Goal: Information Seeking & Learning: Understand process/instructions

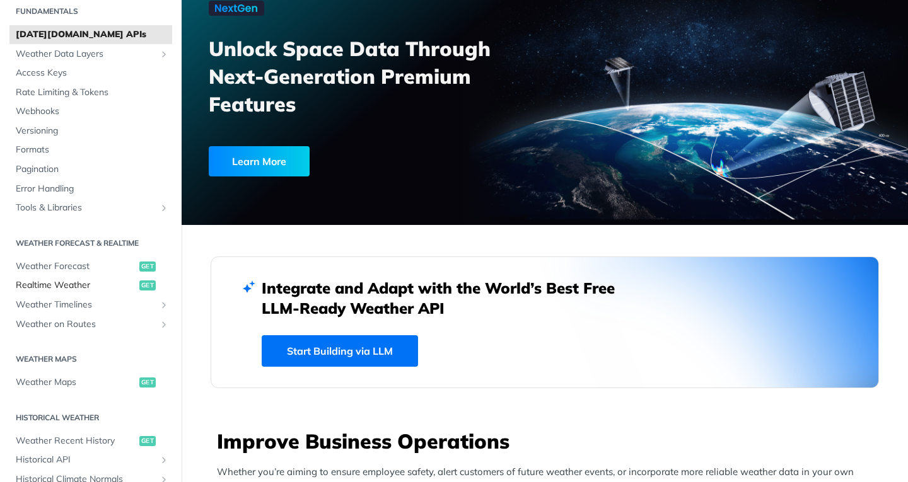
scroll to position [47, 0]
click at [70, 388] on link "Weather Maps get" at bounding box center [90, 380] width 163 height 19
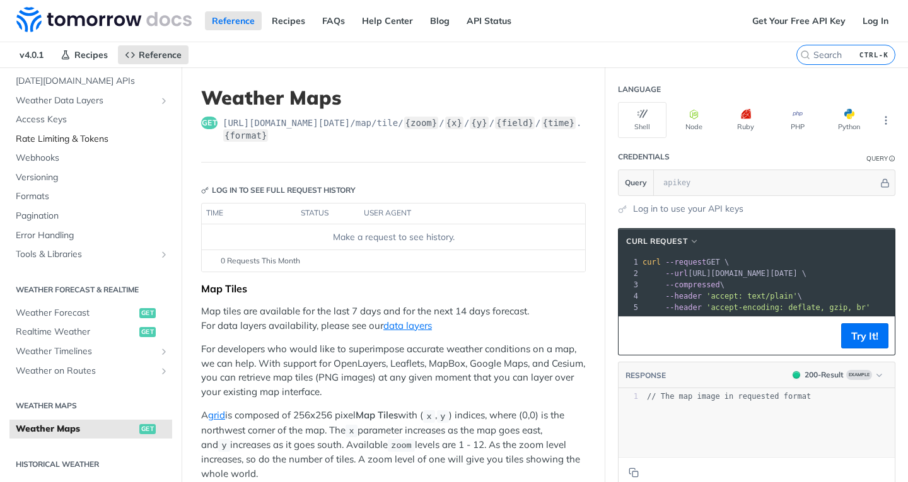
scroll to position [67, 0]
click at [99, 115] on span "Access Keys" at bounding box center [92, 118] width 153 height 13
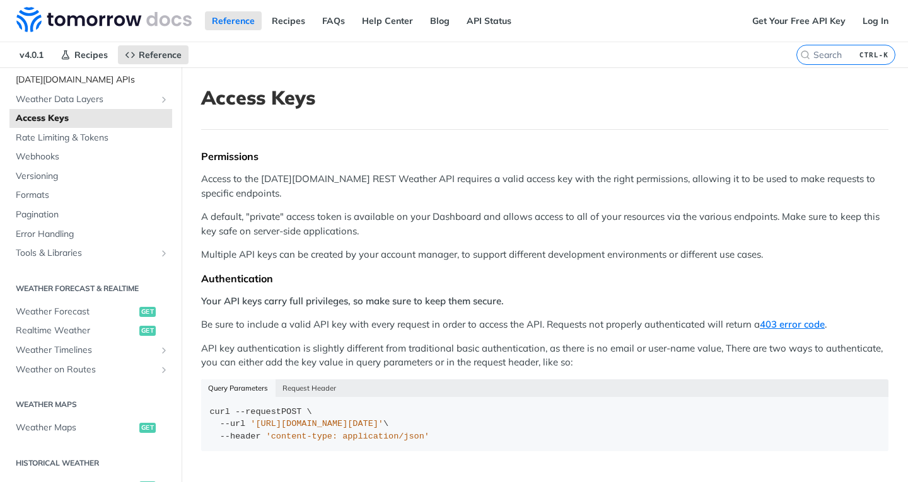
click at [90, 79] on span "[DATE][DOMAIN_NAME] APIs" at bounding box center [92, 80] width 153 height 13
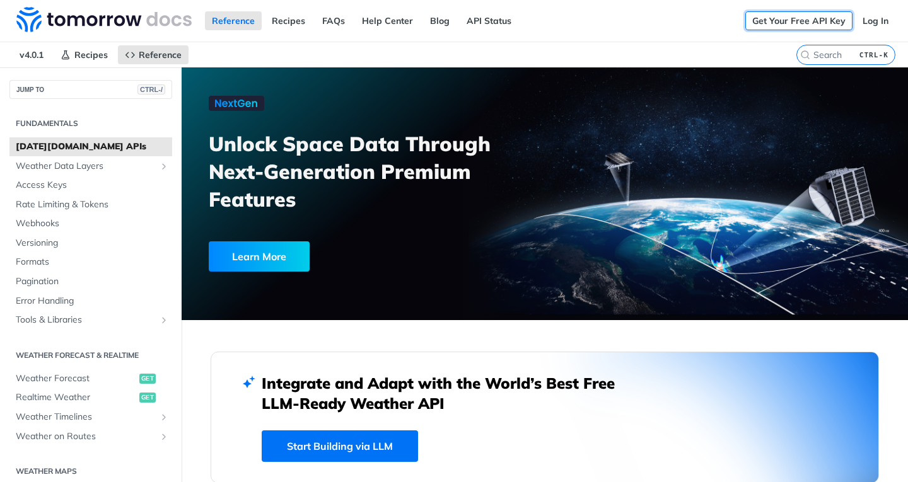
click at [815, 16] on link "Get Your Free API Key" at bounding box center [798, 20] width 107 height 19
click at [757, 18] on link "Get Your Free API Key" at bounding box center [798, 20] width 107 height 19
click at [777, 10] on div "Get Your Free API Key Log In" at bounding box center [826, 21] width 163 height 42
click at [781, 15] on link "Get Your Free API Key" at bounding box center [798, 20] width 107 height 19
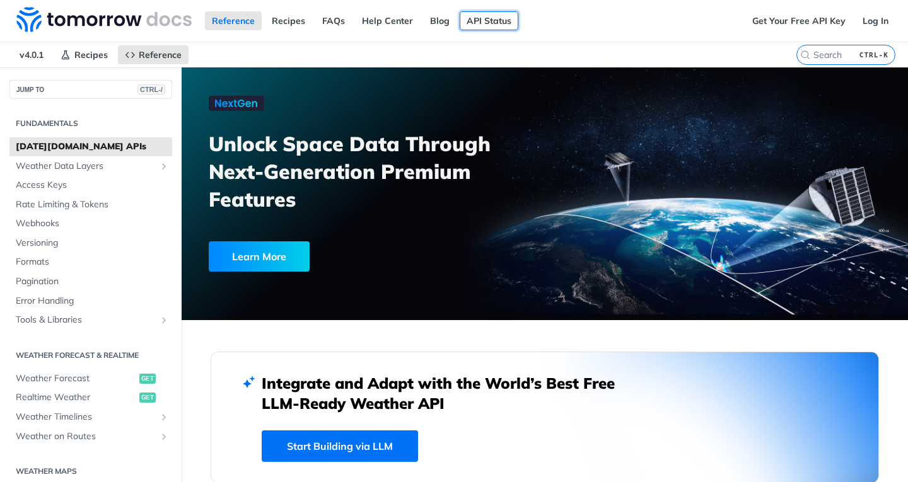
click at [461, 13] on link "API Status" at bounding box center [489, 20] width 59 height 19
click at [494, 20] on link "API Status" at bounding box center [489, 20] width 59 height 19
click at [103, 317] on span "Tools & Libraries" at bounding box center [86, 320] width 140 height 13
click at [101, 180] on span "Access Keys" at bounding box center [92, 185] width 153 height 13
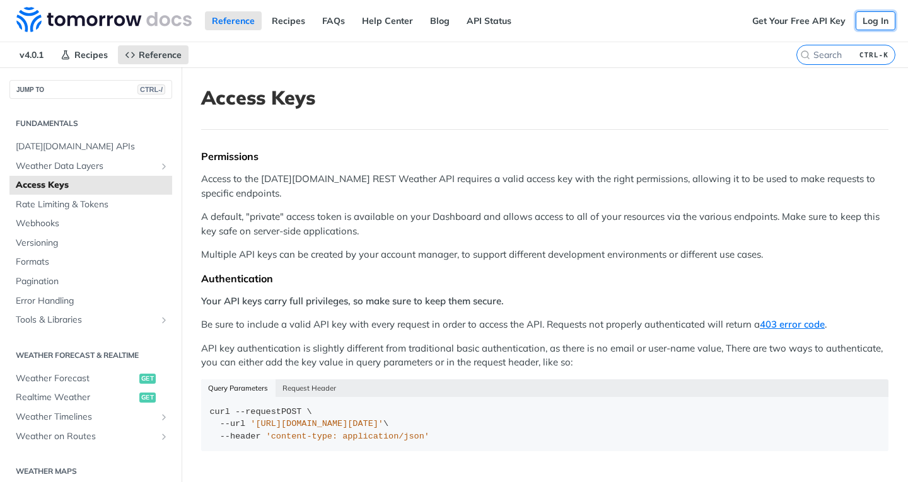
click at [864, 19] on link "Log In" at bounding box center [876, 20] width 40 height 19
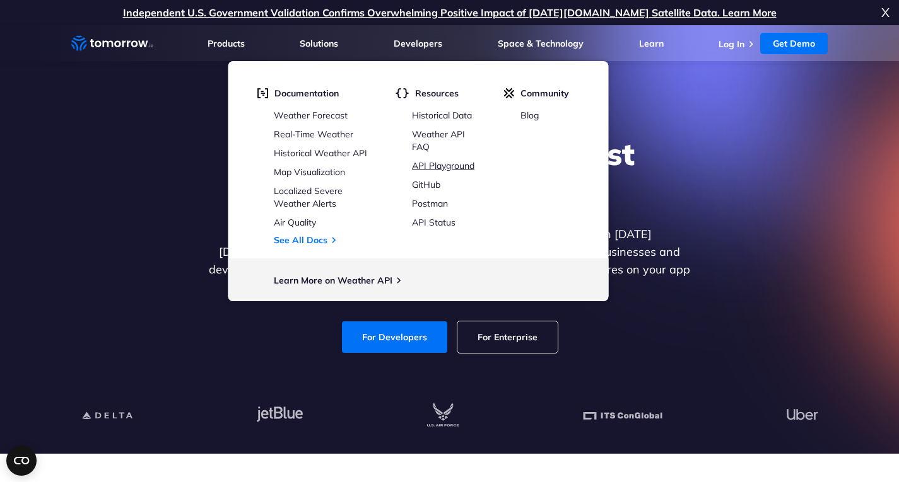
click at [441, 165] on link "API Playground" at bounding box center [443, 165] width 62 height 11
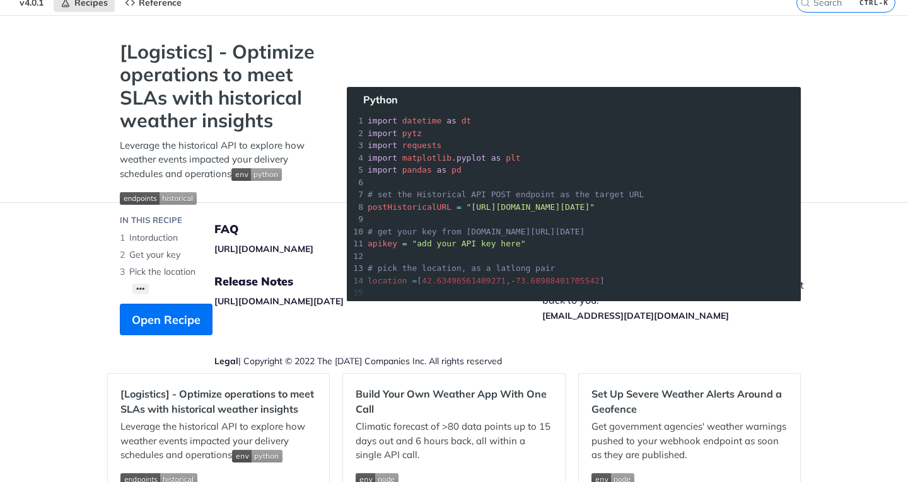
scroll to position [54, 0]
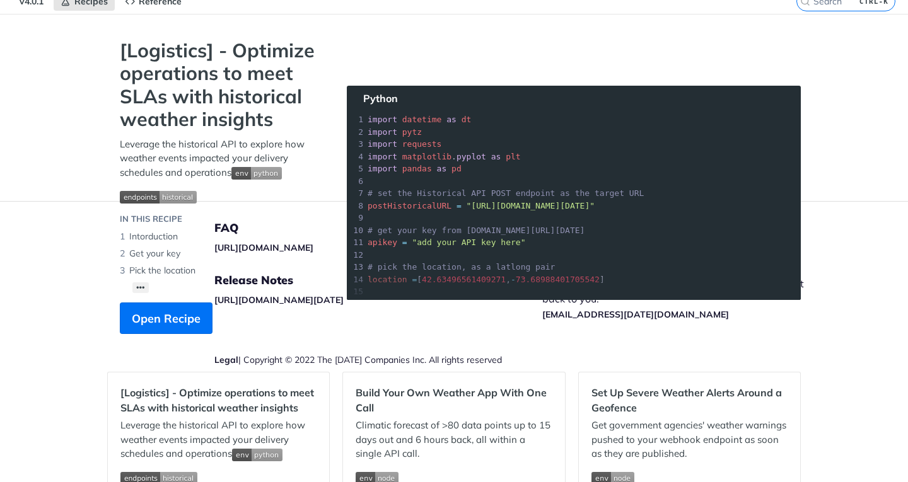
drag, startPoint x: 461, startPoint y: 203, endPoint x: 627, endPoint y: 209, distance: 166.0
click at [627, 209] on section "[Logistics] - Optimize operations to meet SLAs with historical weather insights…" at bounding box center [454, 199] width 694 height 320
click at [641, 231] on section "[Logistics] - Optimize operations to meet SLAs with historical weather insights…" at bounding box center [454, 199] width 694 height 320
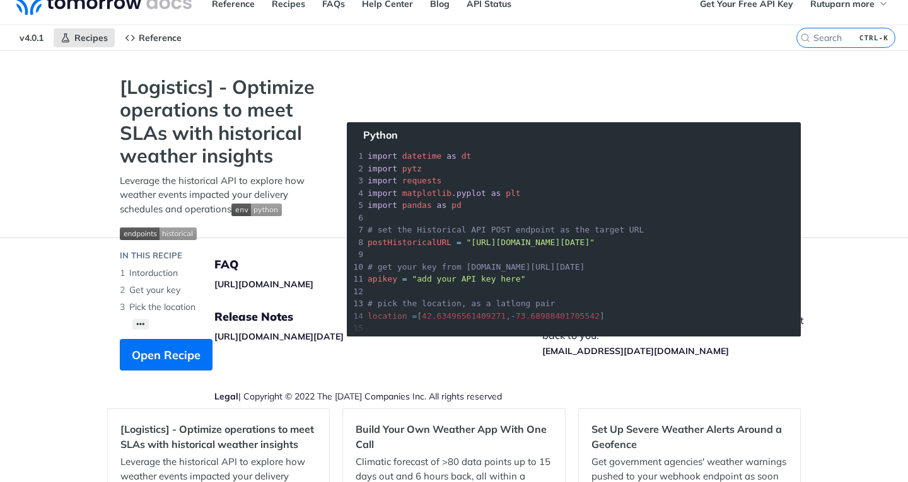
scroll to position [0, 0]
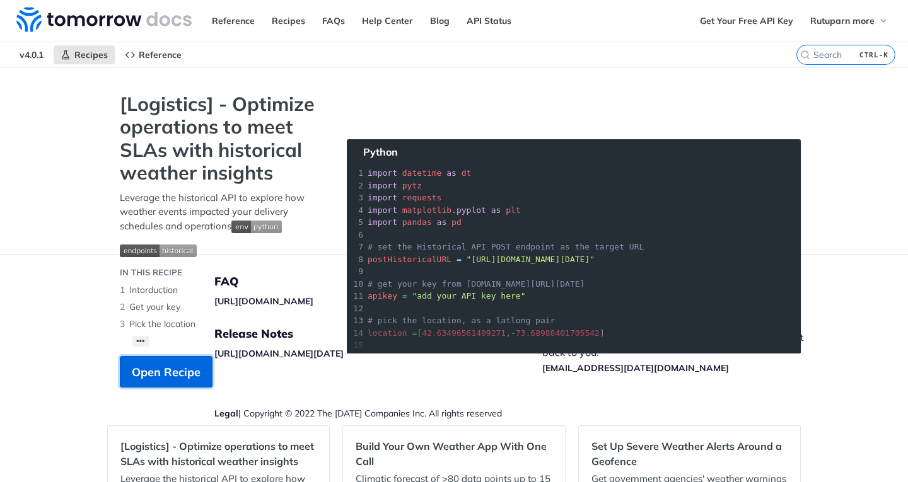
click at [186, 366] on span "Open Recipe" at bounding box center [166, 372] width 69 height 17
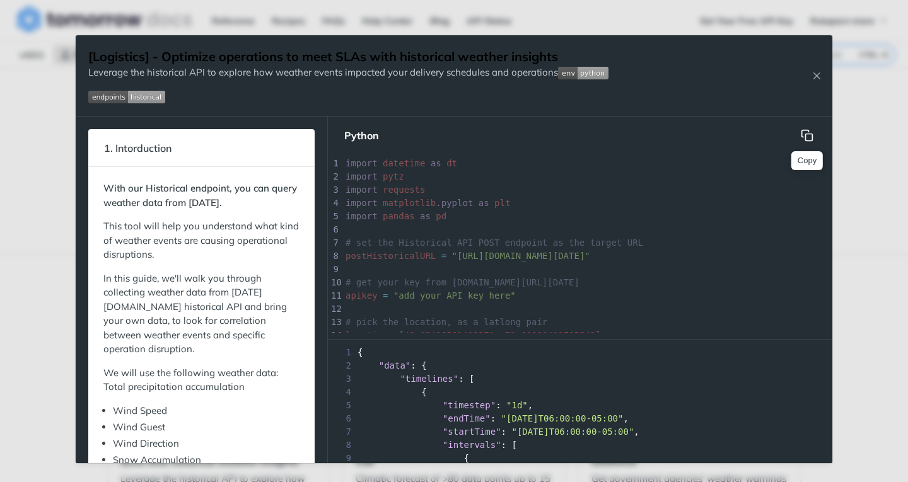
click at [803, 136] on icon "hidden" at bounding box center [807, 135] width 13 height 13
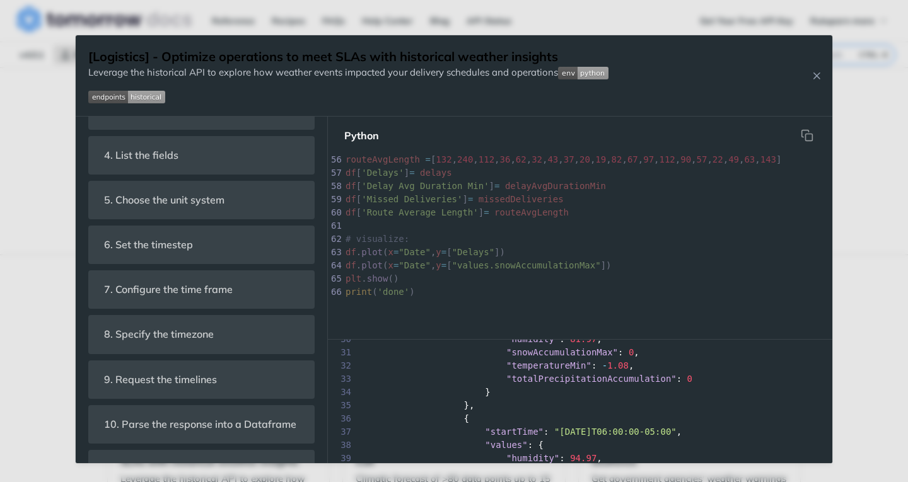
scroll to position [409, 0]
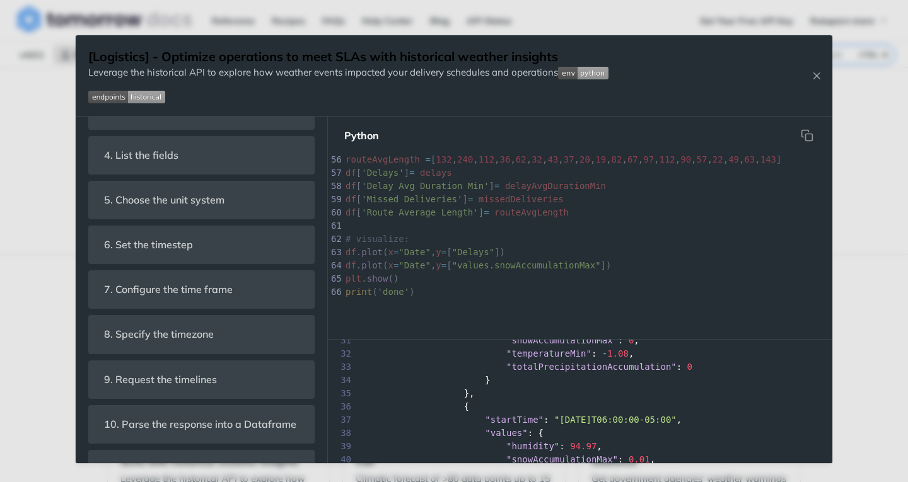
click at [570, 76] on img "Expand image" at bounding box center [583, 73] width 50 height 13
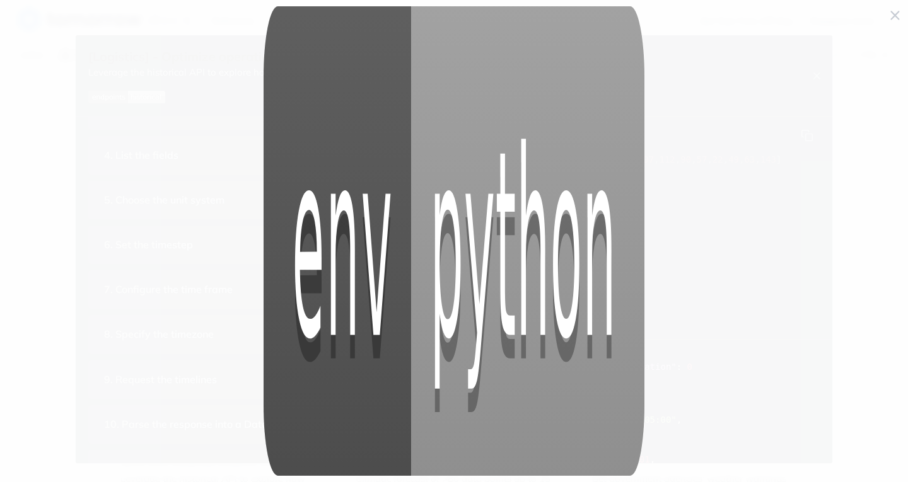
click at [891, 16] on span "Collapse image" at bounding box center [454, 241] width 908 height 482
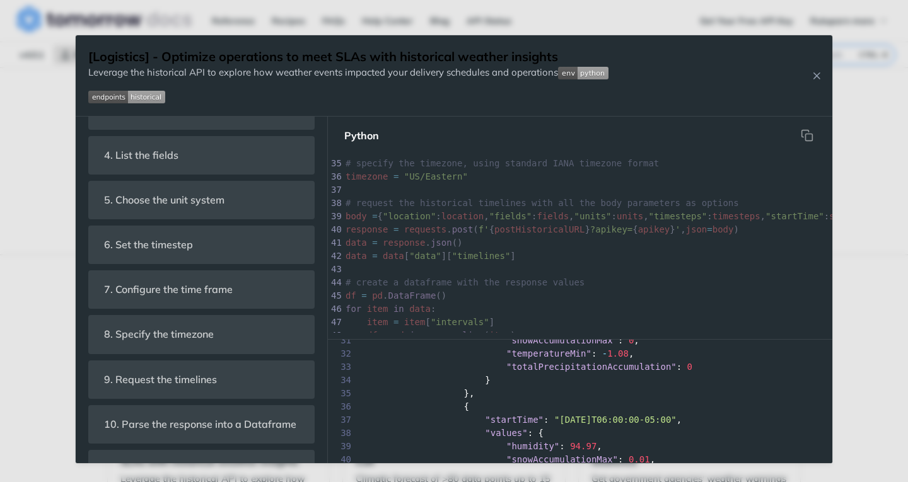
scroll to position [448, 0]
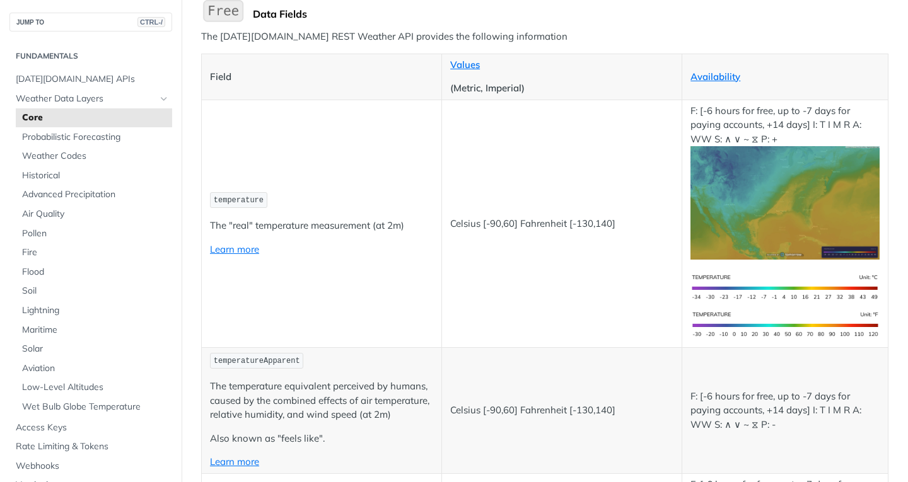
scroll to position [40, 0]
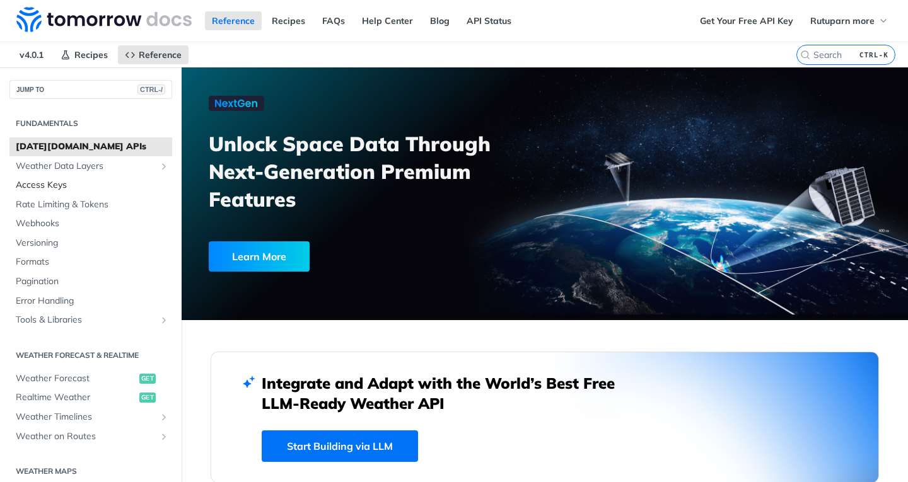
click at [98, 186] on span "Access Keys" at bounding box center [92, 185] width 153 height 13
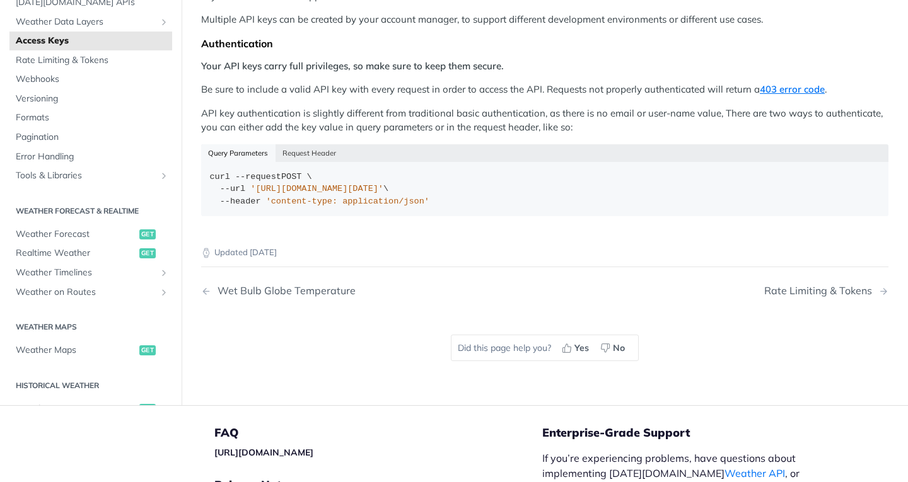
scroll to position [230, 0]
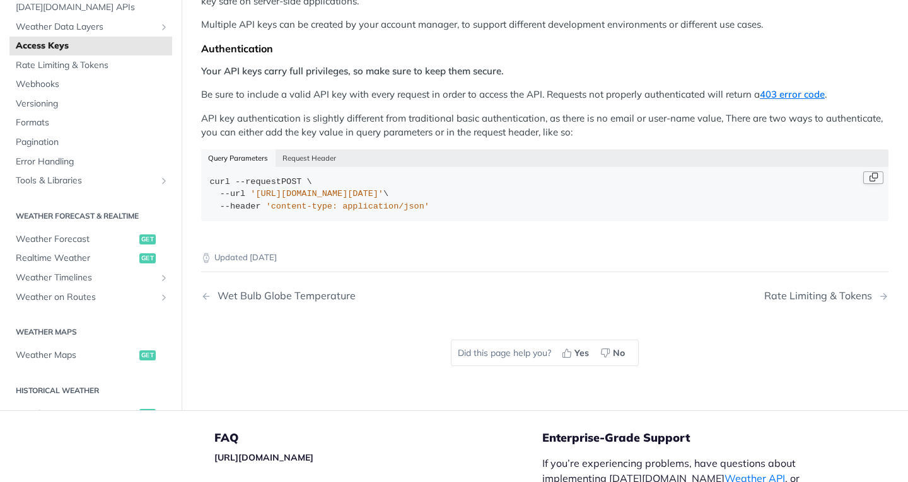
click at [863, 174] on button "Copy Code" at bounding box center [873, 178] width 20 height 13
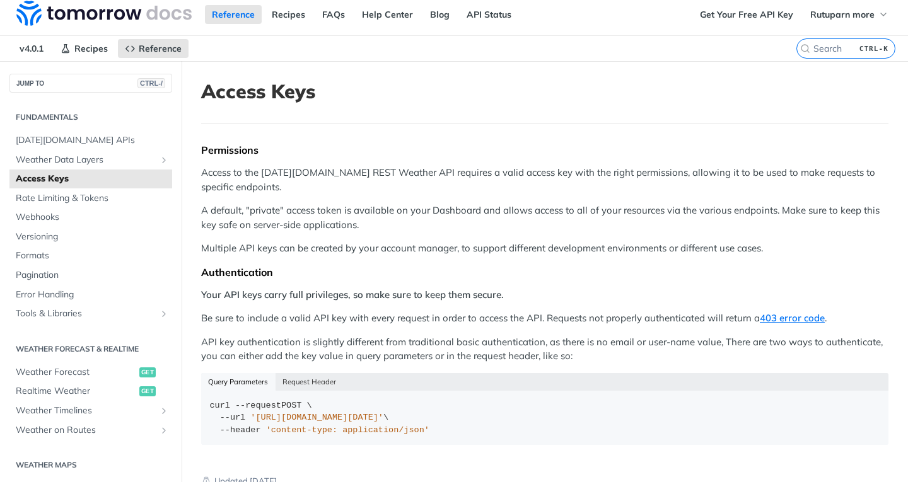
scroll to position [0, 0]
